Goal: Obtain resource: Download file/media

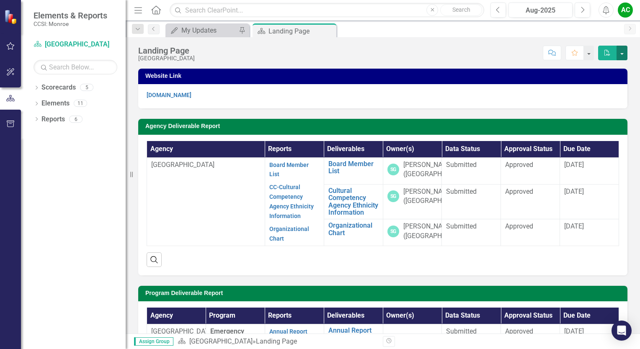
click at [623, 54] on button "button" at bounding box center [622, 53] width 11 height 15
click at [512, 52] on div "Score: N/A Aug-2025 Completed Comment Favorite PDF" at bounding box center [413, 53] width 429 height 14
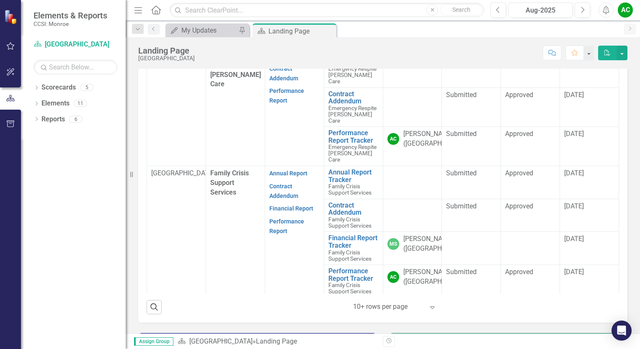
scroll to position [277, 0]
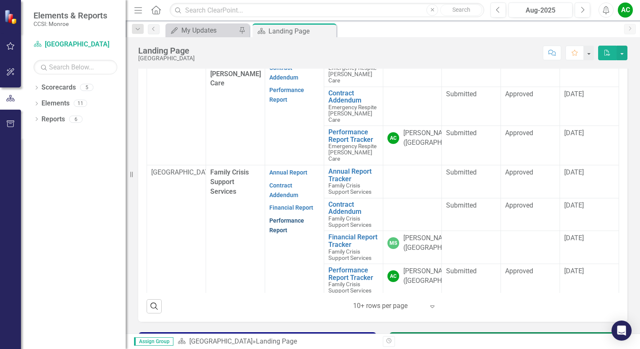
click at [290, 230] on link "Performance Report" at bounding box center [286, 225] width 35 height 16
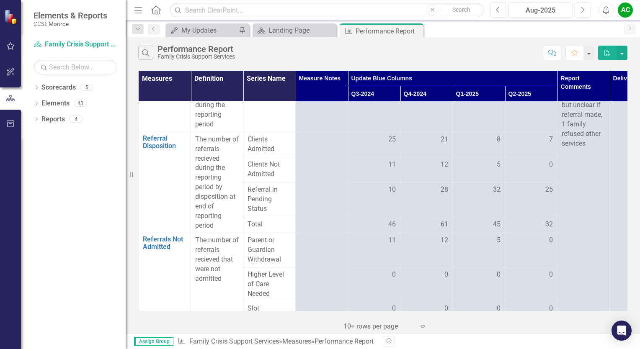
scroll to position [40, 0]
click at [612, 84] on th "Deliverable Attachments" at bounding box center [636, 86] width 52 height 31
click at [83, 41] on link "Scorecard Family Crisis Support Services" at bounding box center [76, 45] width 84 height 10
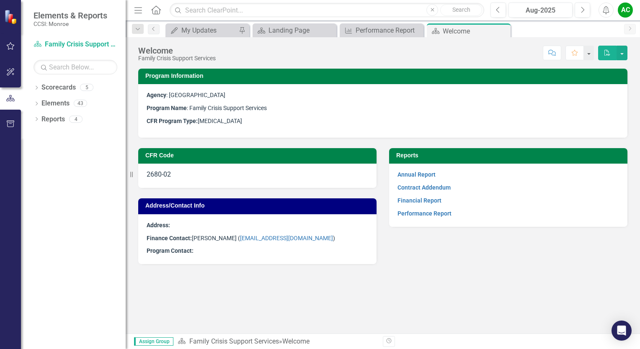
click at [444, 182] on p "Contract Addendum" at bounding box center [509, 187] width 222 height 13
click at [443, 186] on link "Contract Addendum" at bounding box center [424, 187] width 53 height 7
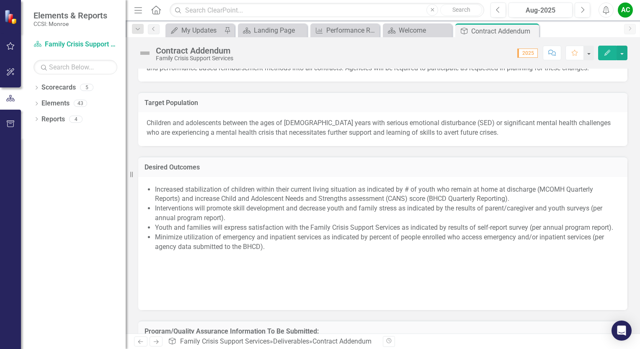
scroll to position [608, 0]
